Goal: Obtain resource: Obtain resource

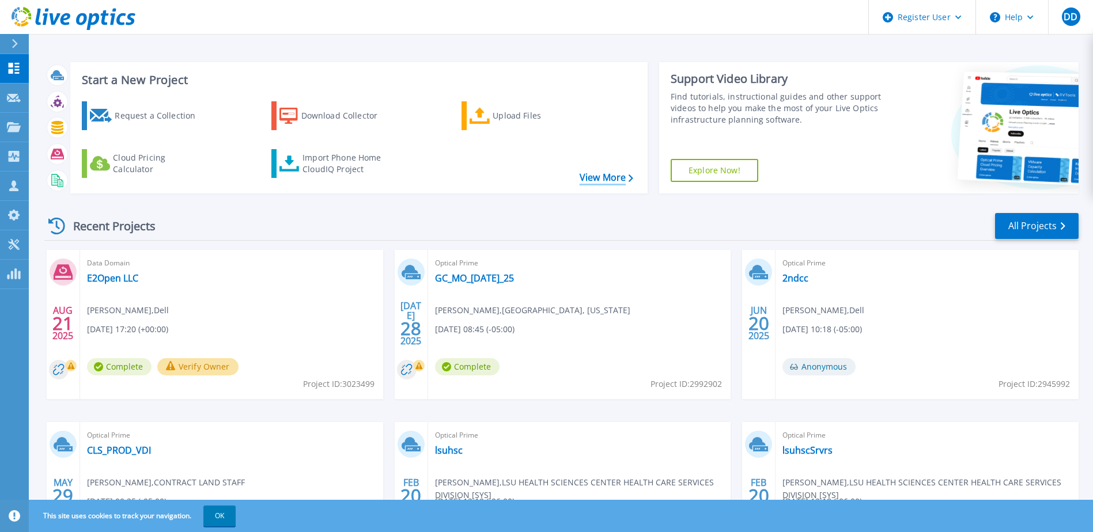
click at [591, 174] on link "View More" at bounding box center [607, 177] width 54 height 11
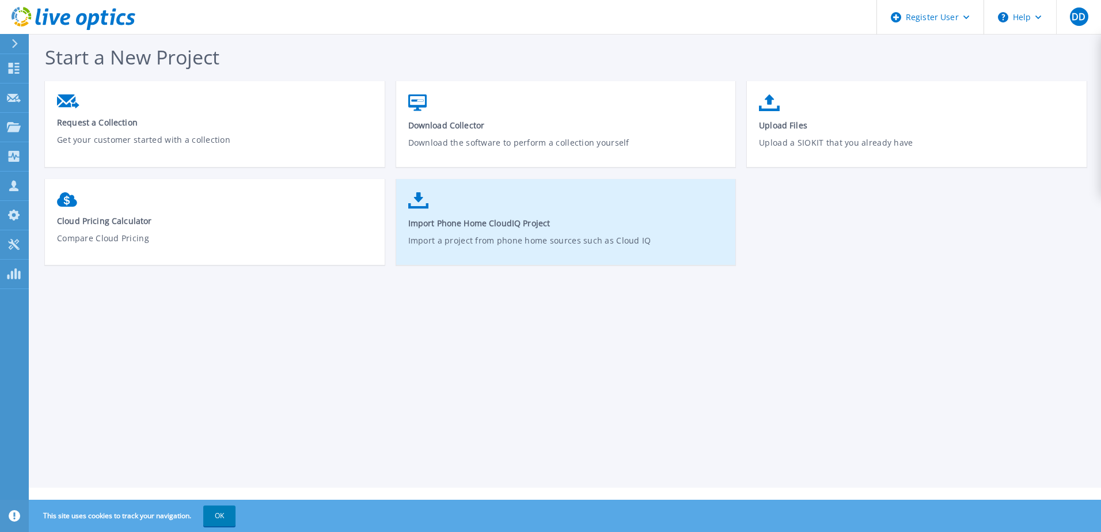
click at [564, 237] on p "Import a project from phone home sources such as Cloud IQ" at bounding box center [566, 247] width 316 height 26
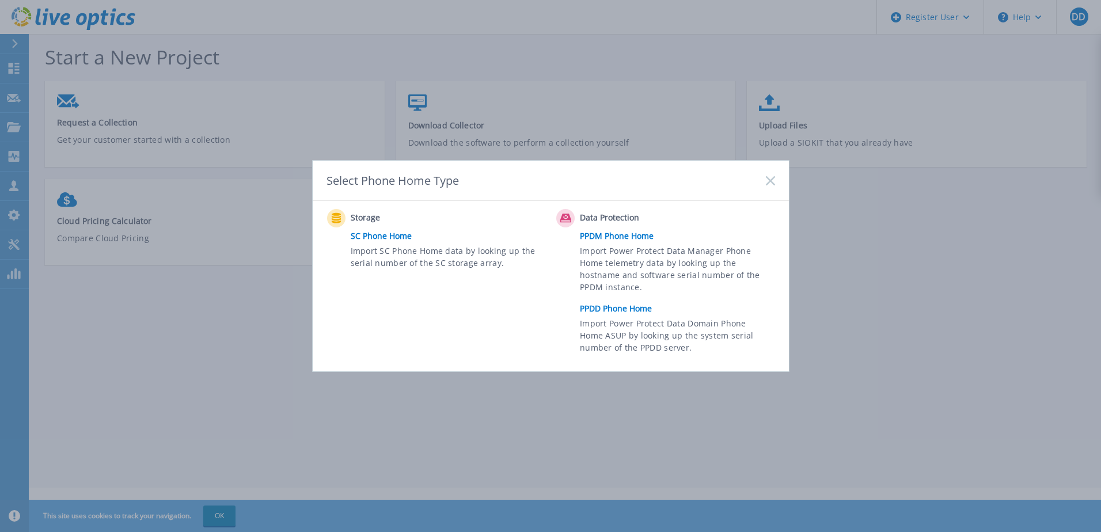
click at [628, 233] on link "PPDM Phone Home" at bounding box center [680, 236] width 200 height 17
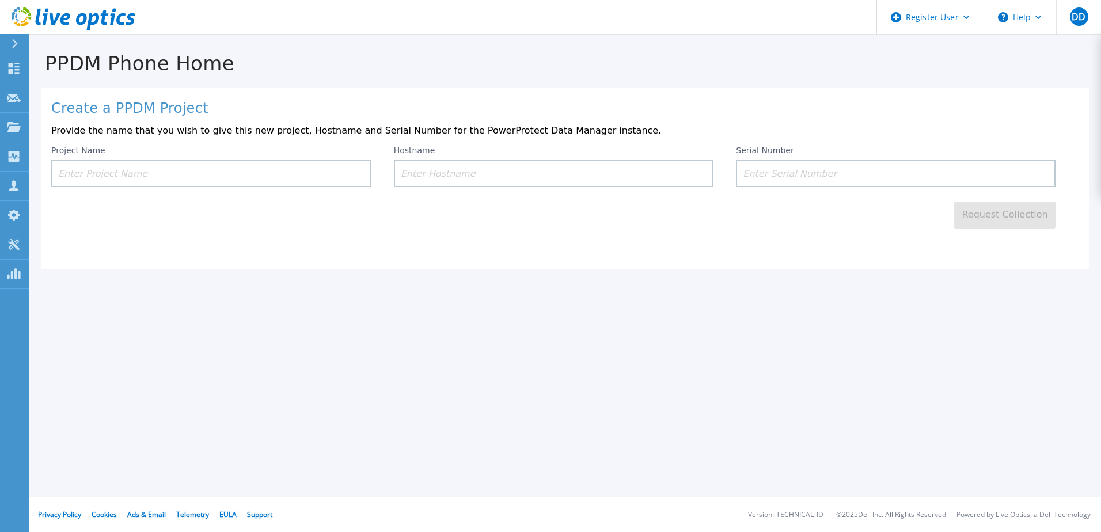
click at [91, 20] on icon at bounding box center [92, 21] width 13 height 17
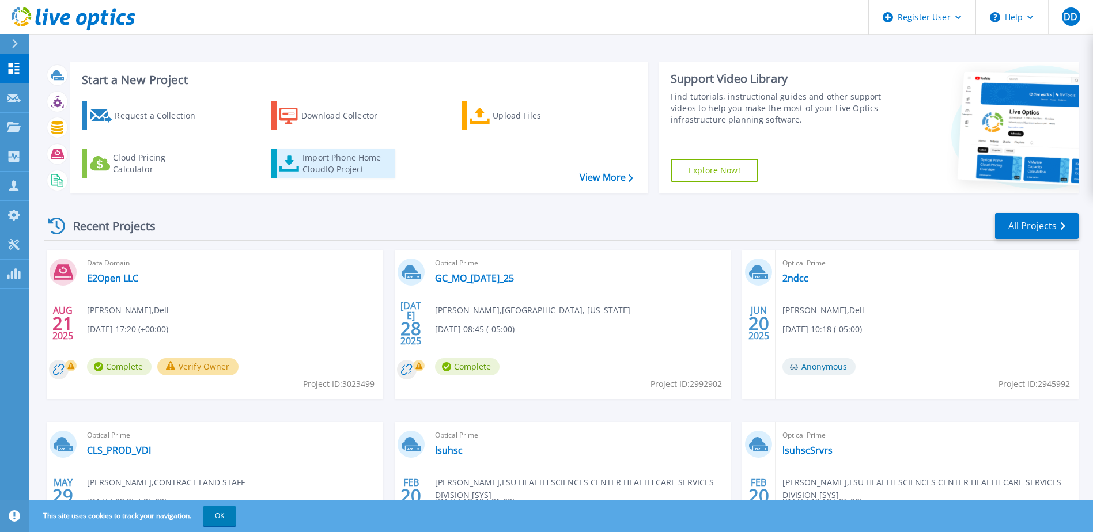
click at [358, 169] on div "Import Phone Home CloudIQ Project" at bounding box center [347, 163] width 90 height 23
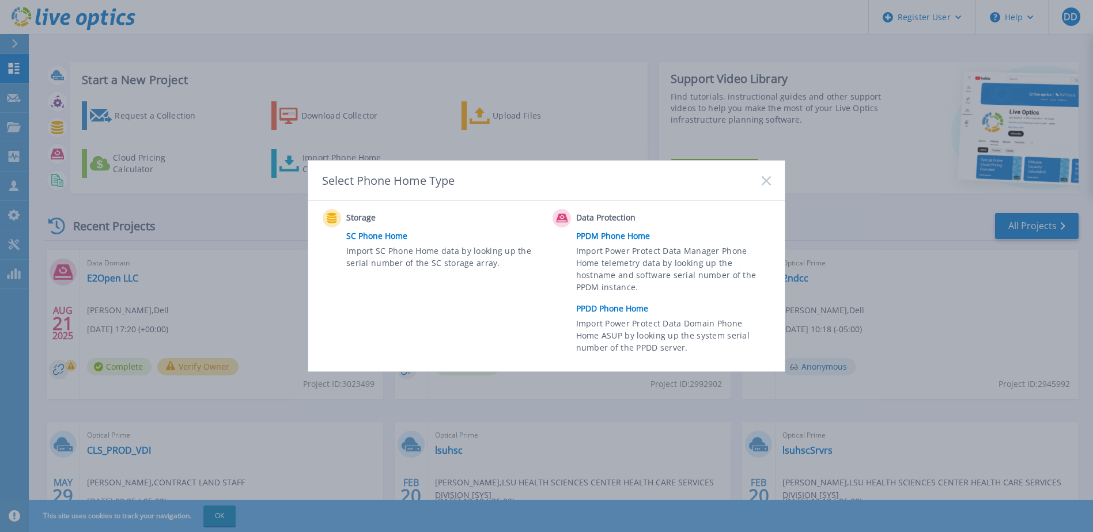
click at [626, 311] on link "PPDD Phone Home" at bounding box center [676, 308] width 200 height 17
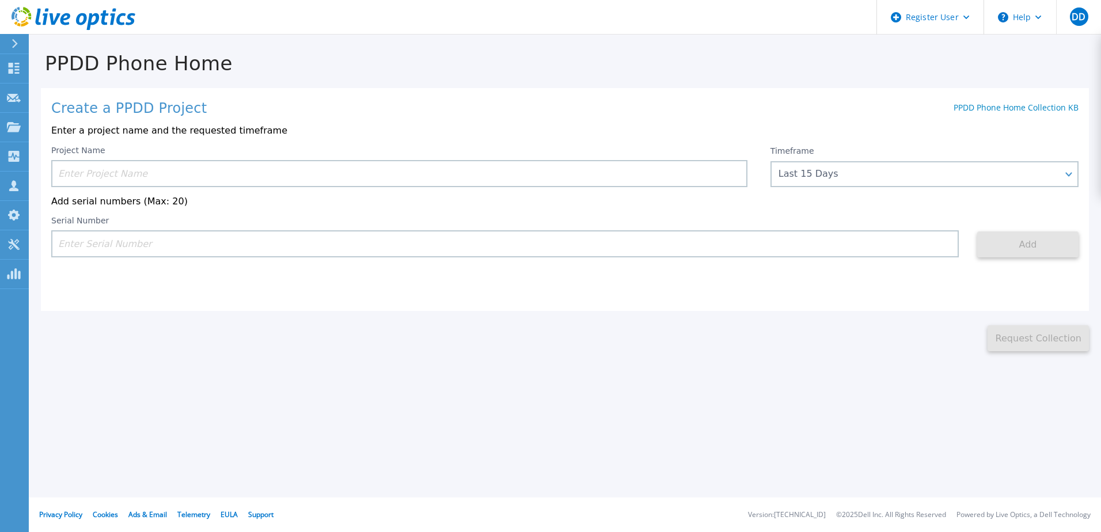
click at [108, 160] on input at bounding box center [399, 173] width 696 height 27
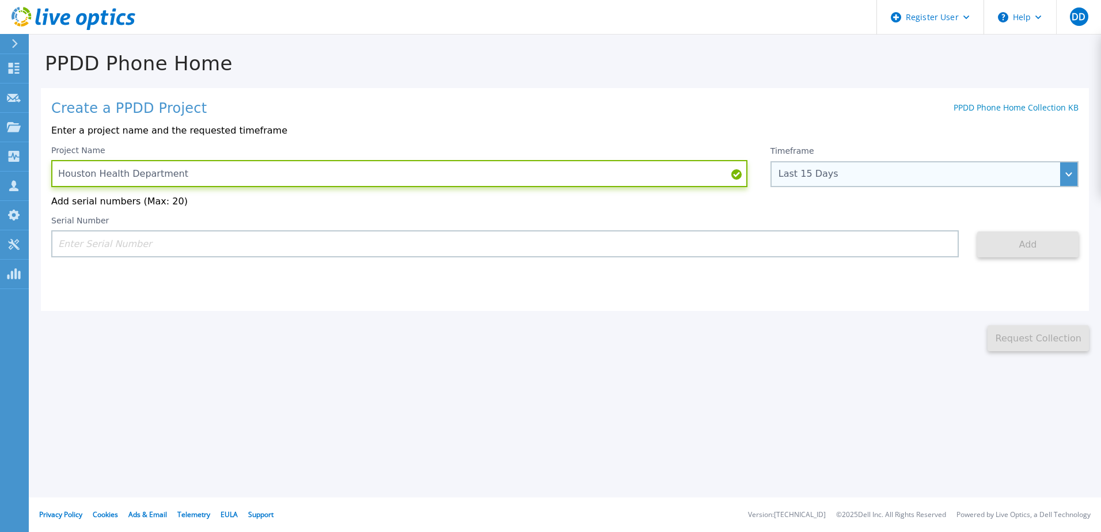
type input "Houston Health Department"
click at [794, 177] on div "Last 15 Days" at bounding box center [918, 174] width 279 height 10
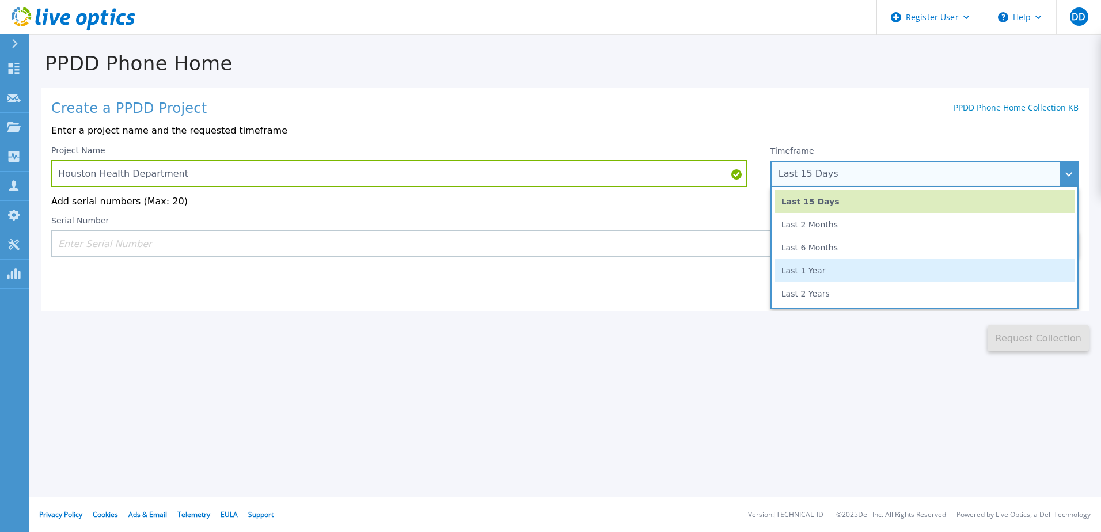
click at [808, 267] on li "Last 1 Year" at bounding box center [925, 270] width 300 height 23
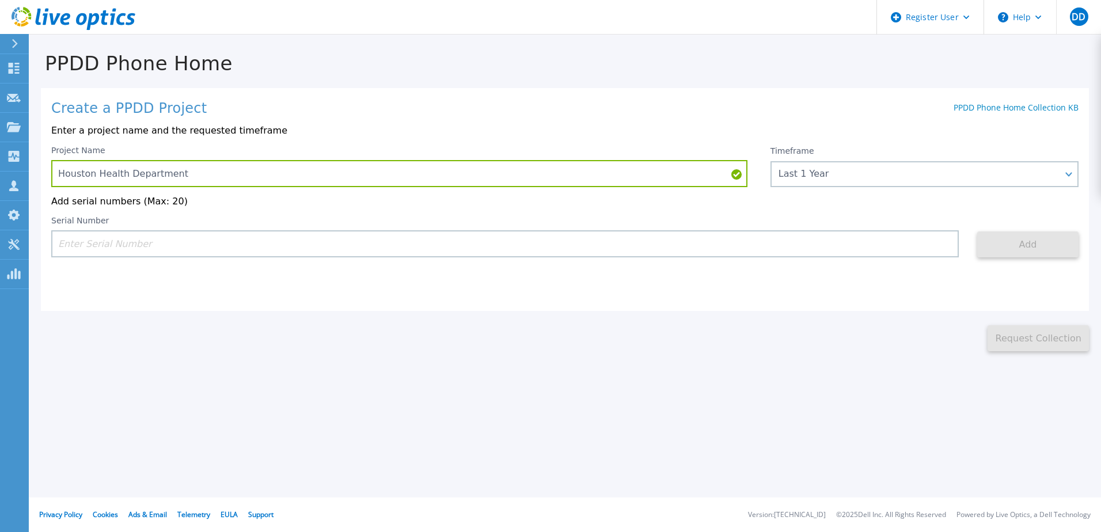
click at [641, 301] on div "Create a PPDD Project PPDD Phone Home Collection KB Enter a project name and th…" at bounding box center [565, 199] width 1048 height 223
click at [171, 233] on input at bounding box center [505, 243] width 908 height 27
paste input "APM00210815018"
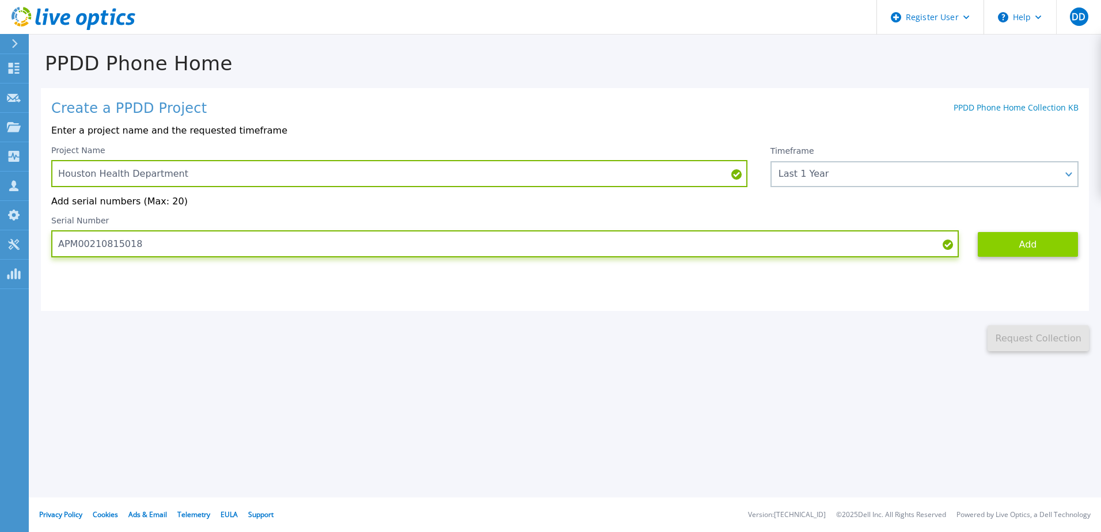
type input "APM00210815018"
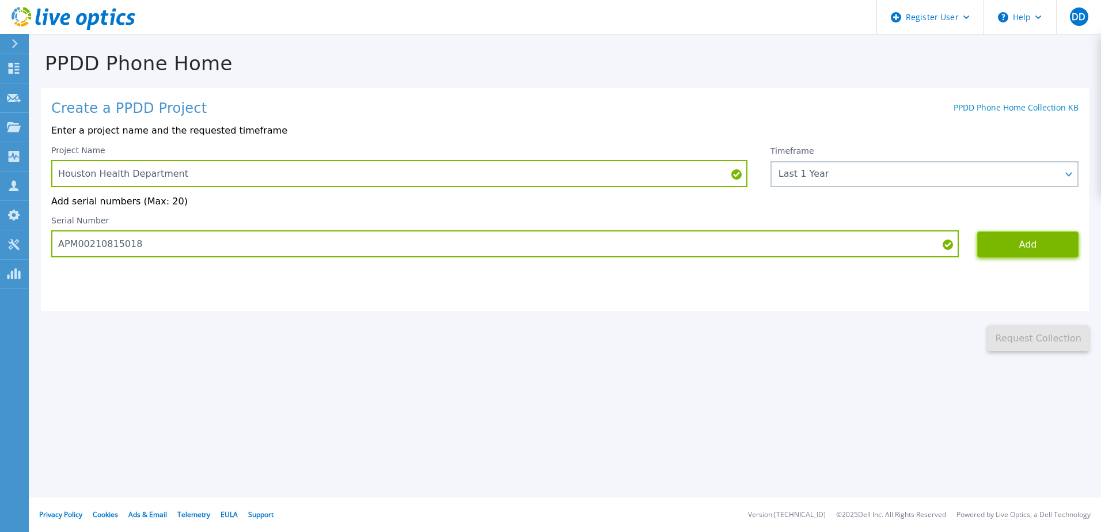
click at [988, 254] on button "Add" at bounding box center [1028, 245] width 101 height 26
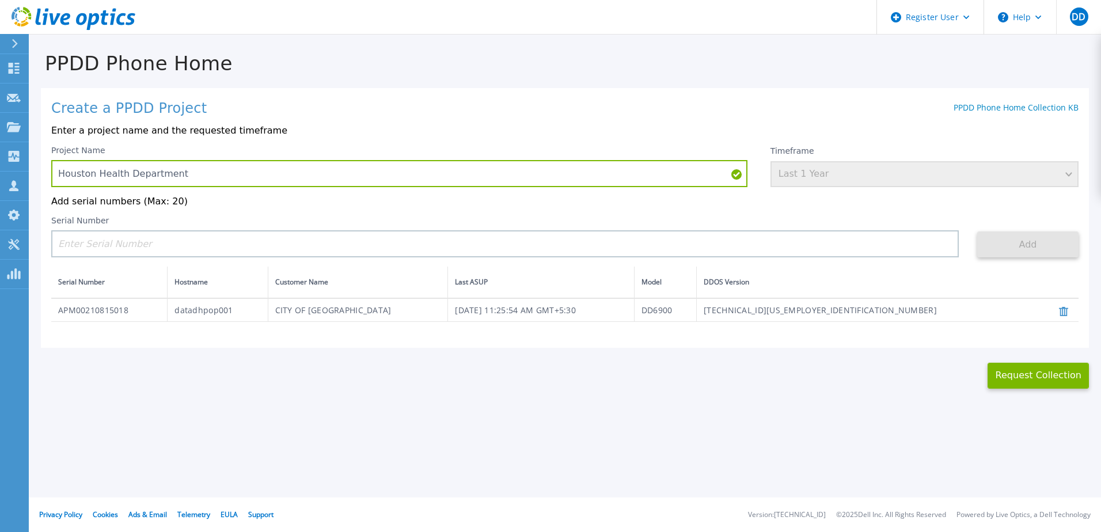
click at [1005, 394] on div "PPDD Phone Home Create a PPDD Project PPDD Phone Home Collection KB Enter a pro…" at bounding box center [550, 266] width 1101 height 532
click at [1004, 384] on button "Request Collection" at bounding box center [1038, 376] width 101 height 26
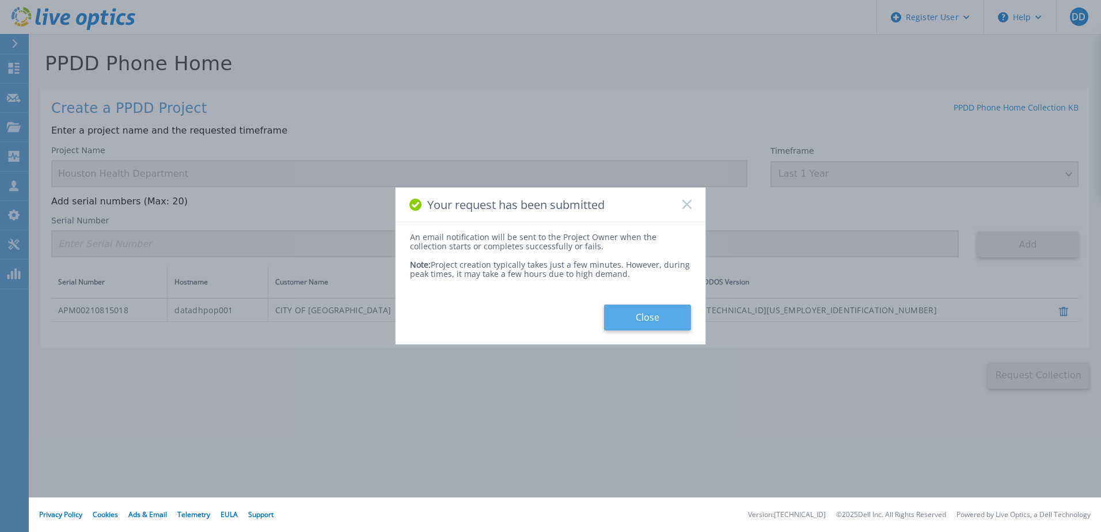
click at [662, 320] on button "Close" at bounding box center [647, 318] width 87 height 26
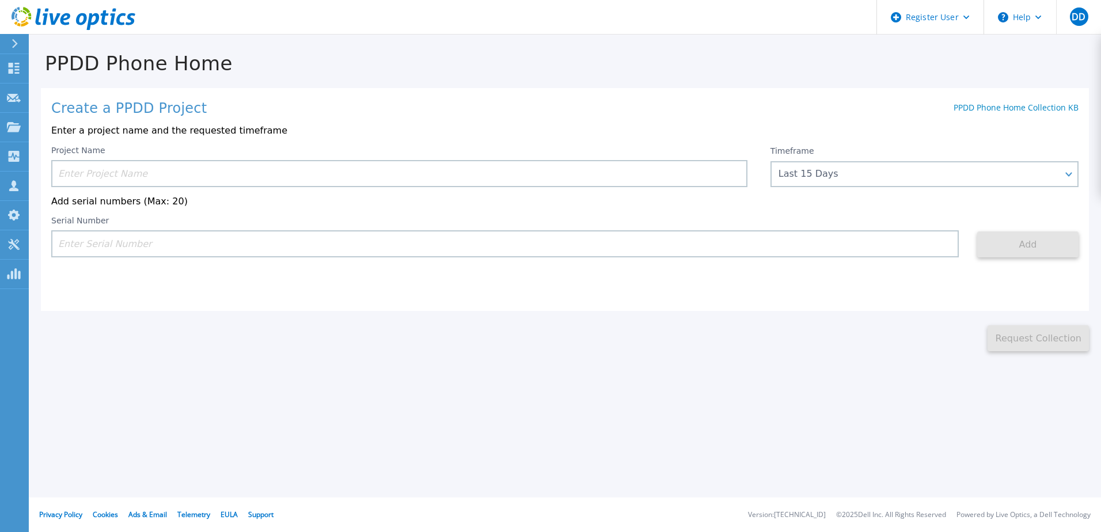
drag, startPoint x: 501, startPoint y: 390, endPoint x: 479, endPoint y: 209, distance: 182.8
click at [499, 390] on div "PPDD Phone Home Create a PPDD Project PPDD Phone Home Collection KB Enter a pro…" at bounding box center [550, 266] width 1101 height 532
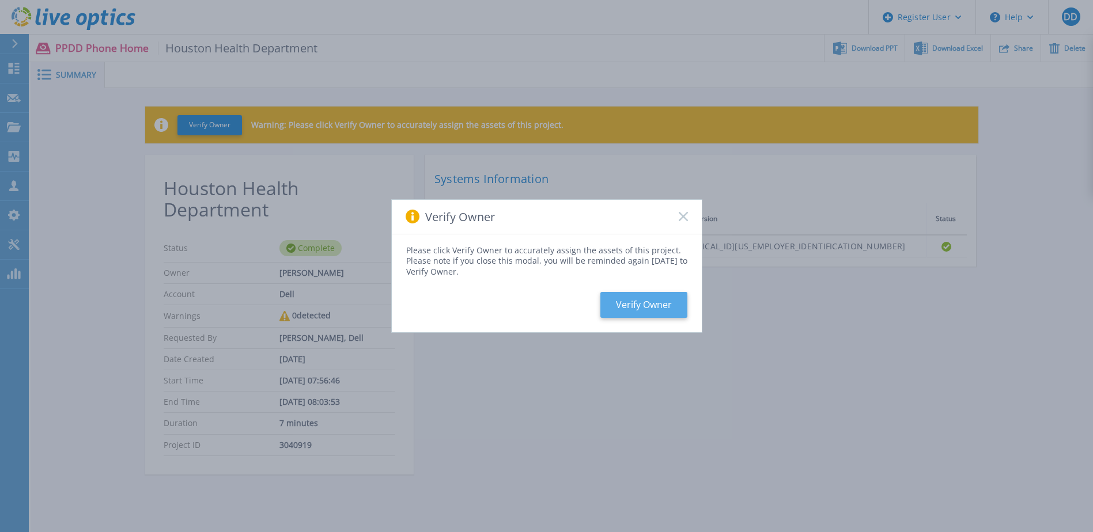
click at [622, 303] on button "Verify Owner" at bounding box center [643, 305] width 87 height 26
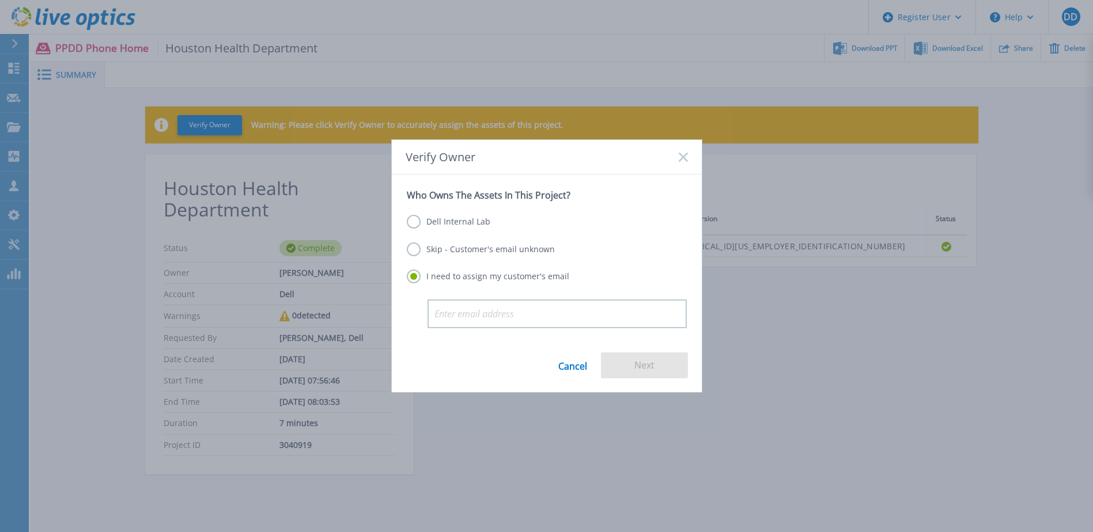
click at [483, 251] on label "Skip - Customer's email unknown" at bounding box center [481, 250] width 148 height 14
click at [0, 0] on input "Skip - Customer's email unknown" at bounding box center [0, 0] width 0 height 0
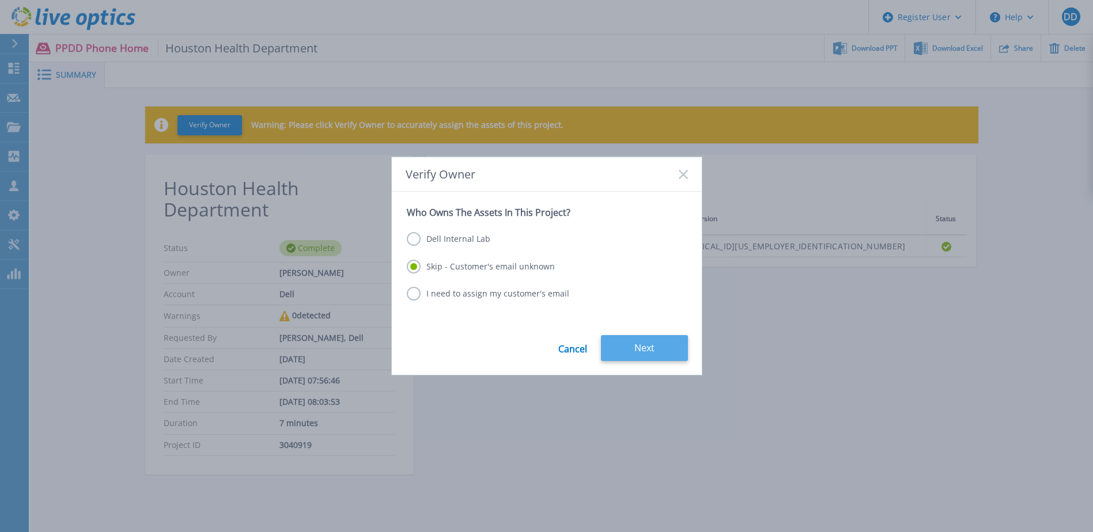
click at [626, 352] on button "Next" at bounding box center [644, 348] width 87 height 26
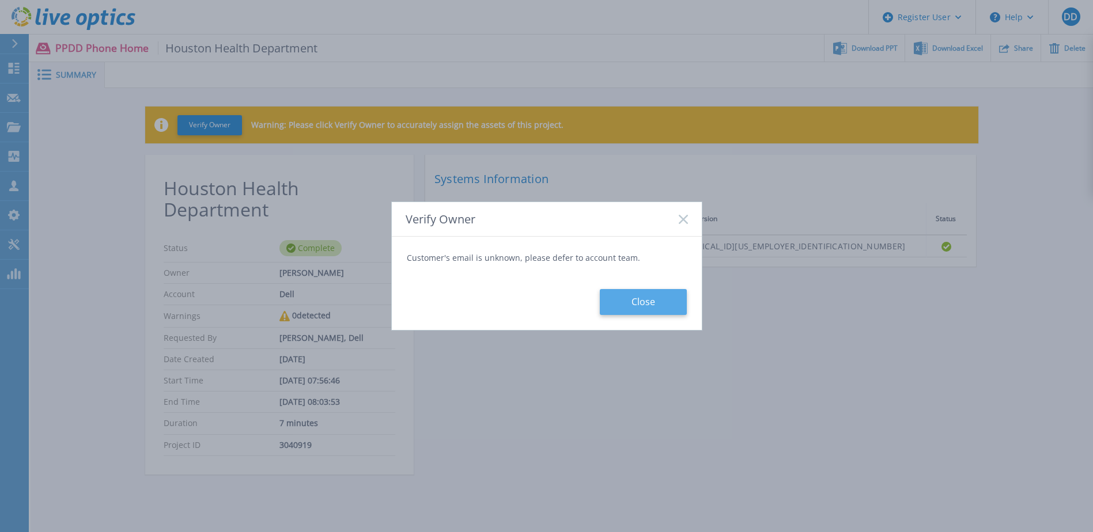
click at [611, 296] on button "Close" at bounding box center [643, 302] width 87 height 26
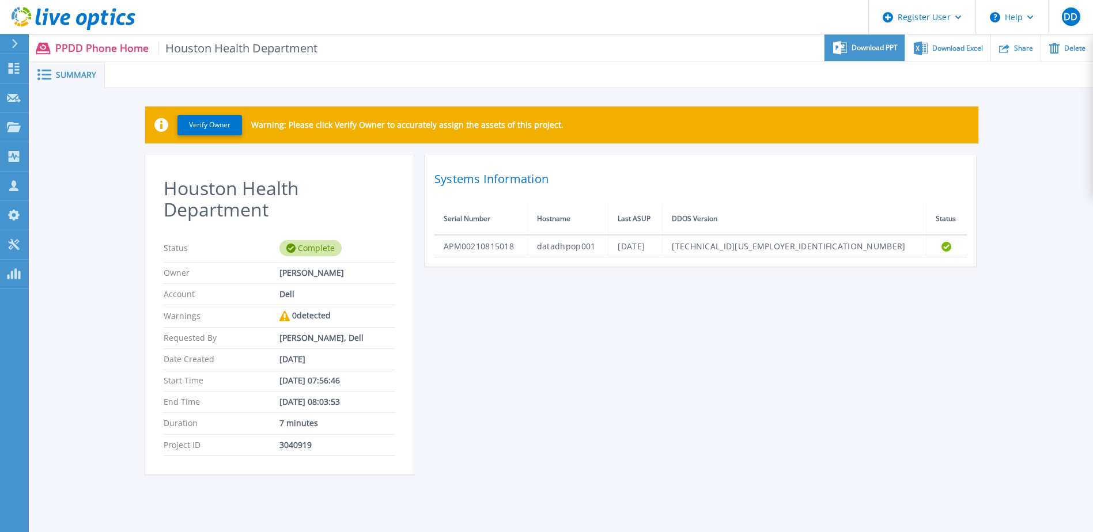
click at [872, 44] on span "Download PPT" at bounding box center [874, 47] width 46 height 7
